Goal: Information Seeking & Learning: Learn about a topic

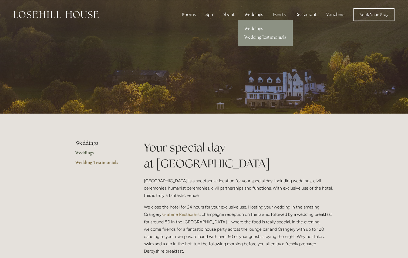
click at [253, 15] on div "Weddings" at bounding box center [253, 14] width 27 height 11
click at [256, 27] on link "Weddings" at bounding box center [265, 28] width 55 height 9
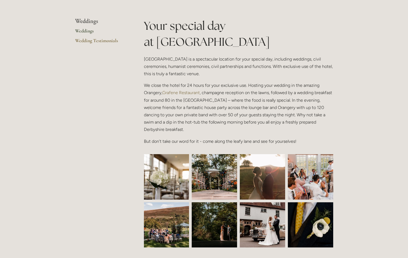
scroll to position [135, 0]
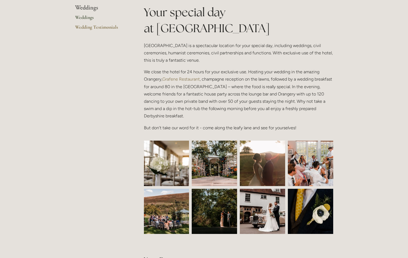
click at [174, 168] on img at bounding box center [167, 162] width 68 height 45
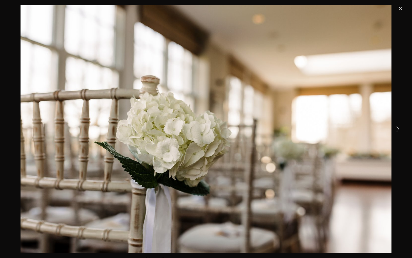
click at [401, 128] on link "Next Item" at bounding box center [398, 129] width 12 height 12
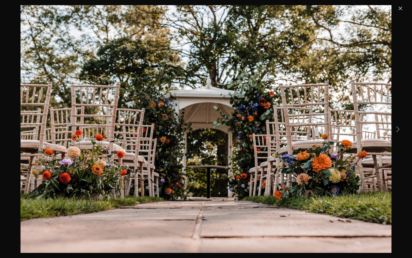
click at [401, 128] on link "Next Item" at bounding box center [398, 129] width 12 height 12
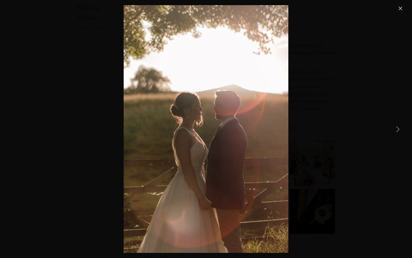
click at [401, 128] on link "Next Item" at bounding box center [398, 129] width 12 height 12
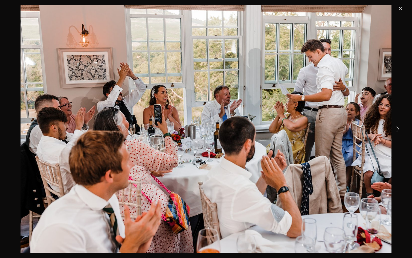
click at [401, 128] on link "Next Item" at bounding box center [398, 129] width 12 height 12
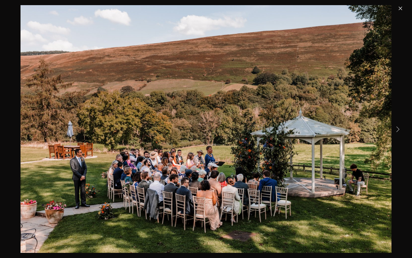
click at [401, 128] on link "Next Item" at bounding box center [398, 129] width 12 height 12
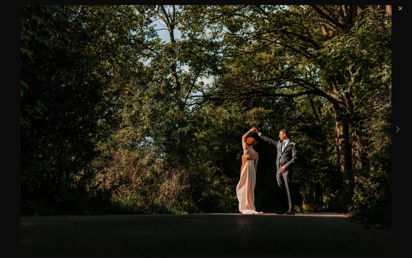
click at [401, 128] on link "Next Item" at bounding box center [398, 129] width 12 height 12
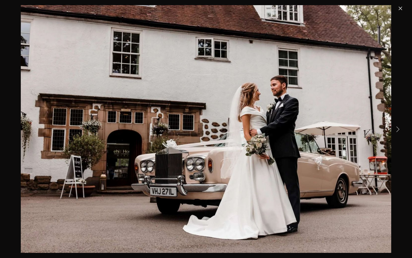
click at [401, 128] on link "Next Item" at bounding box center [398, 129] width 12 height 12
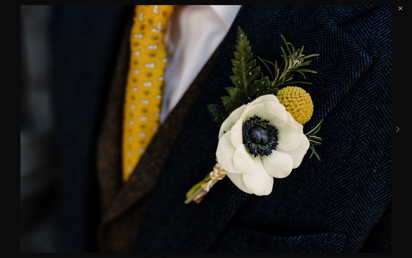
click at [401, 128] on link "Next Item" at bounding box center [398, 129] width 12 height 12
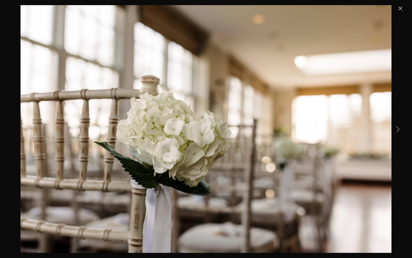
click at [401, 128] on link "Next Item" at bounding box center [398, 129] width 12 height 12
click at [396, 130] on link "Next Item" at bounding box center [398, 129] width 12 height 12
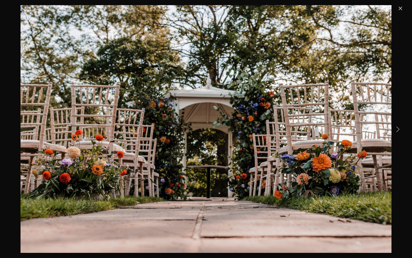
click at [396, 130] on link "Next Item" at bounding box center [398, 129] width 12 height 12
click at [399, 8] on link "Close" at bounding box center [400, 8] width 6 height 6
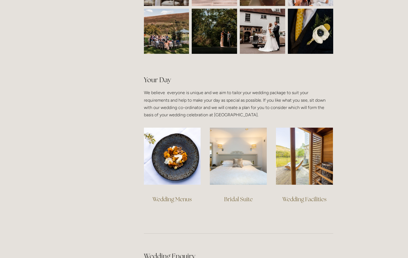
scroll to position [324, 0]
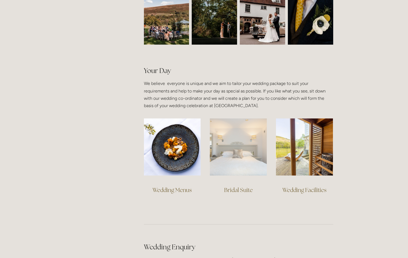
click at [252, 165] on img at bounding box center [238, 146] width 57 height 57
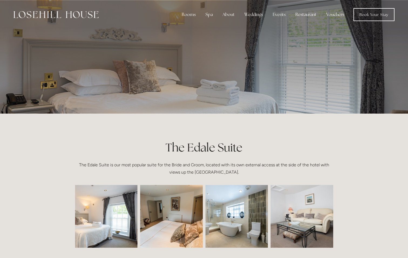
click at [114, 216] on img at bounding box center [94, 216] width 94 height 63
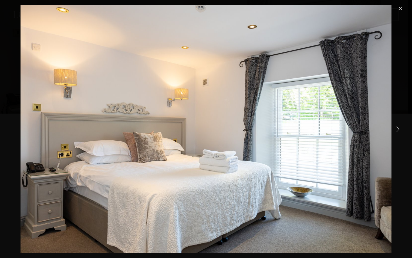
click at [390, 132] on img "Gallery" at bounding box center [206, 128] width 371 height 247
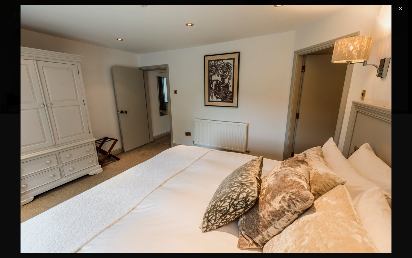
click at [390, 132] on img "Gallery" at bounding box center [206, 128] width 371 height 247
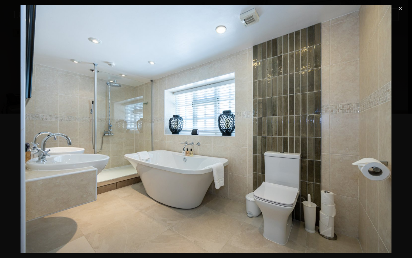
click at [390, 132] on img "Gallery" at bounding box center [206, 128] width 371 height 247
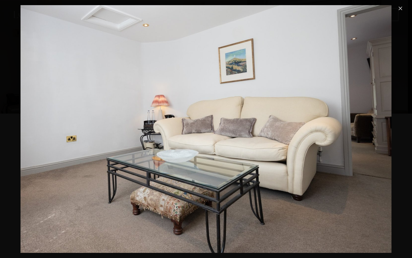
click at [390, 132] on img "Gallery" at bounding box center [206, 128] width 371 height 247
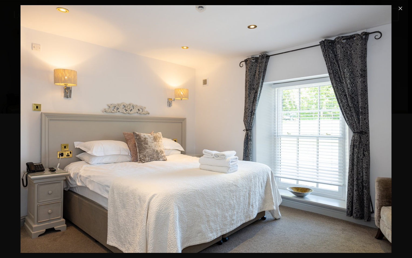
click at [390, 132] on img "Gallery" at bounding box center [206, 128] width 371 height 247
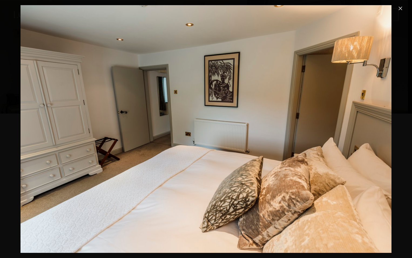
click at [390, 132] on img "Gallery" at bounding box center [206, 128] width 371 height 247
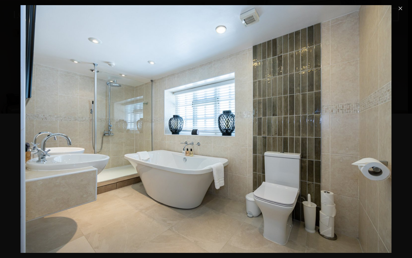
click at [390, 132] on img "Gallery" at bounding box center [206, 128] width 371 height 247
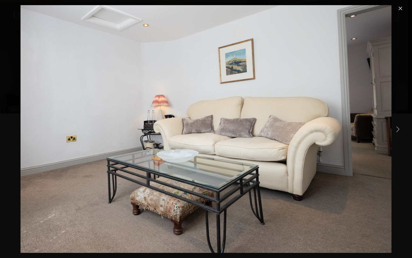
click at [400, 10] on link "Close" at bounding box center [400, 8] width 6 height 6
